Goal: Task Accomplishment & Management: Manage account settings

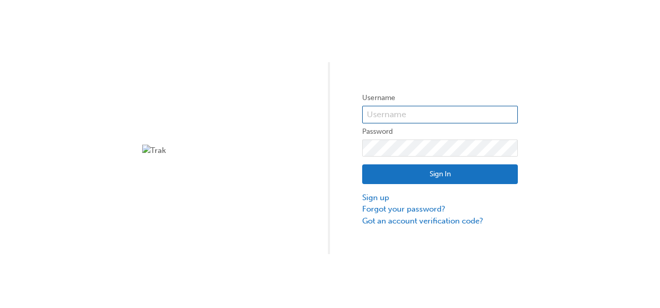
type input "11896"
click at [409, 184] on div "Sign In Sign up Forgot your password? Got an account verification code?" at bounding box center [440, 192] width 156 height 70
click at [421, 175] on button "Sign In" at bounding box center [440, 175] width 156 height 20
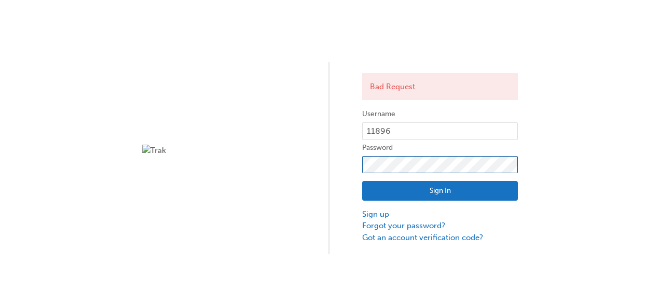
click button "Sign In" at bounding box center [440, 191] width 156 height 20
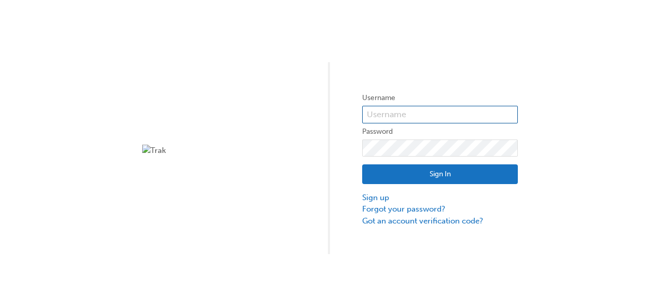
type input "11896"
click at [404, 167] on button "Sign In" at bounding box center [440, 175] width 156 height 20
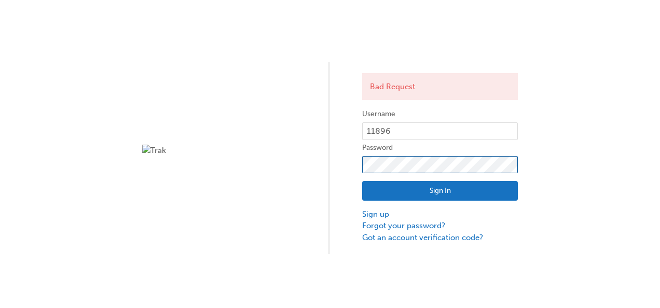
click button "Sign In" at bounding box center [440, 191] width 156 height 20
